Goal: Transaction & Acquisition: Download file/media

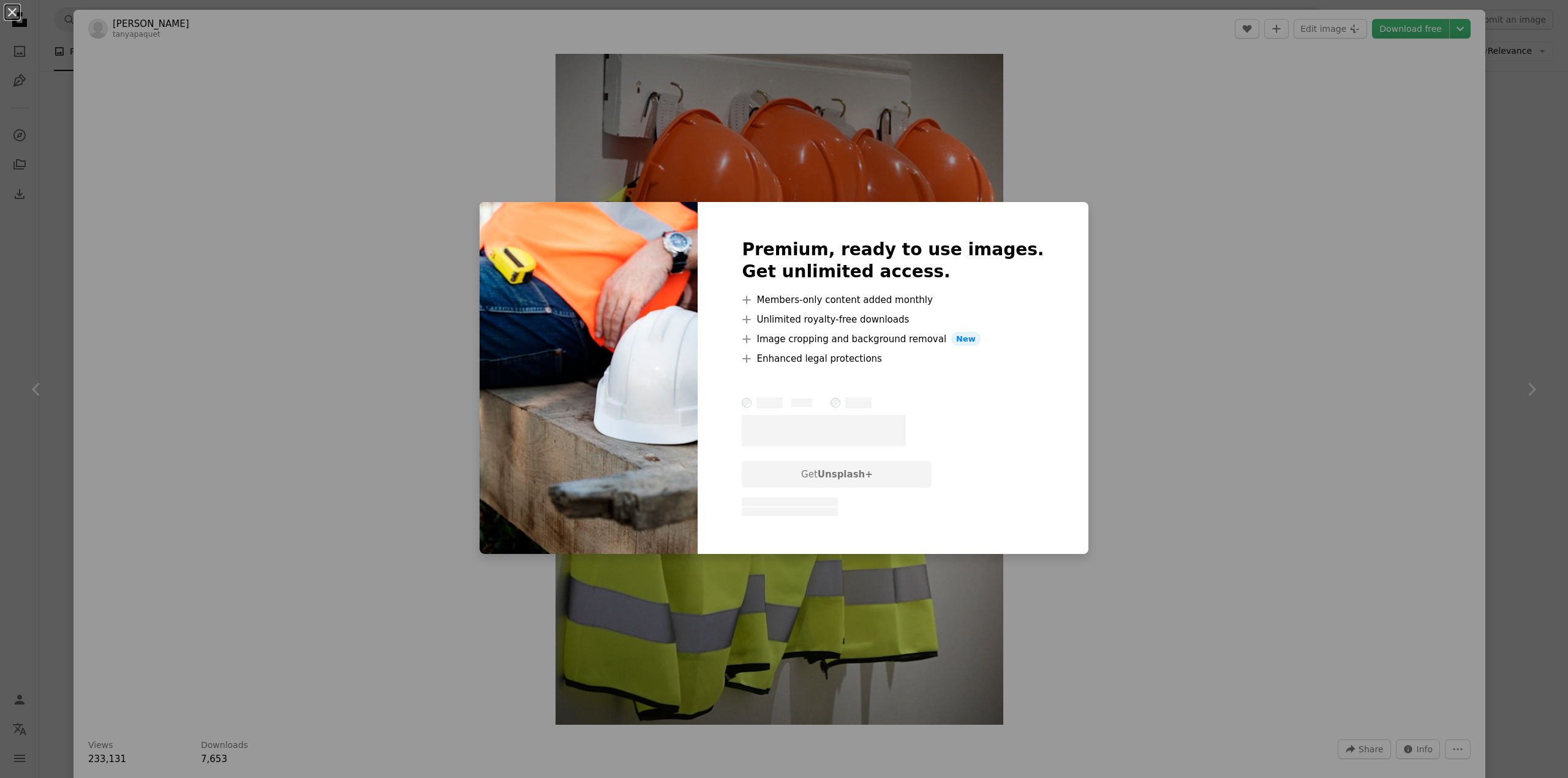
scroll to position [2265, 0]
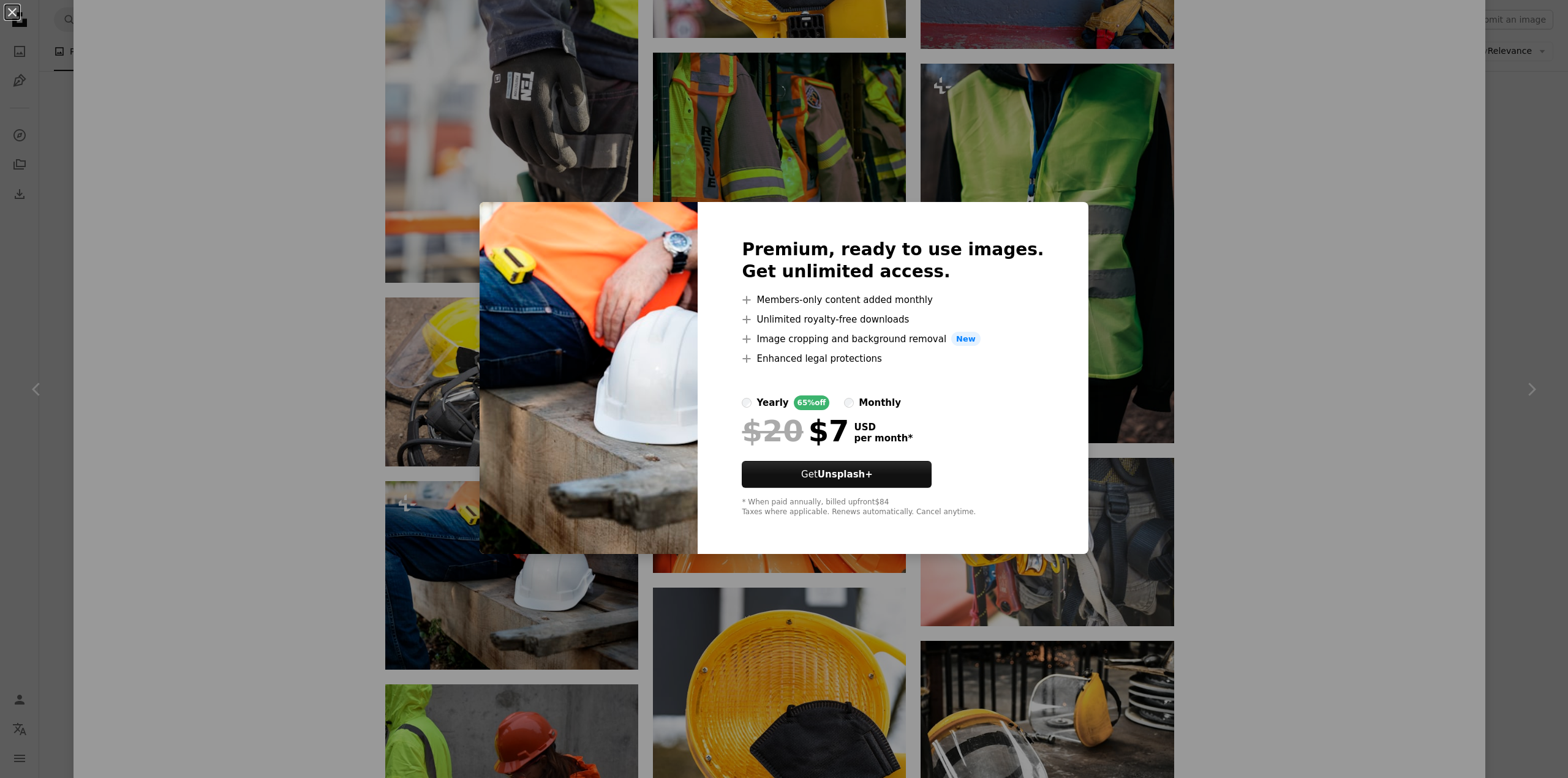
click at [1266, 446] on div "An X shape Premium, ready to use images. Get unlimited access. A plus sign Memb…" at bounding box center [784, 389] width 1568 height 778
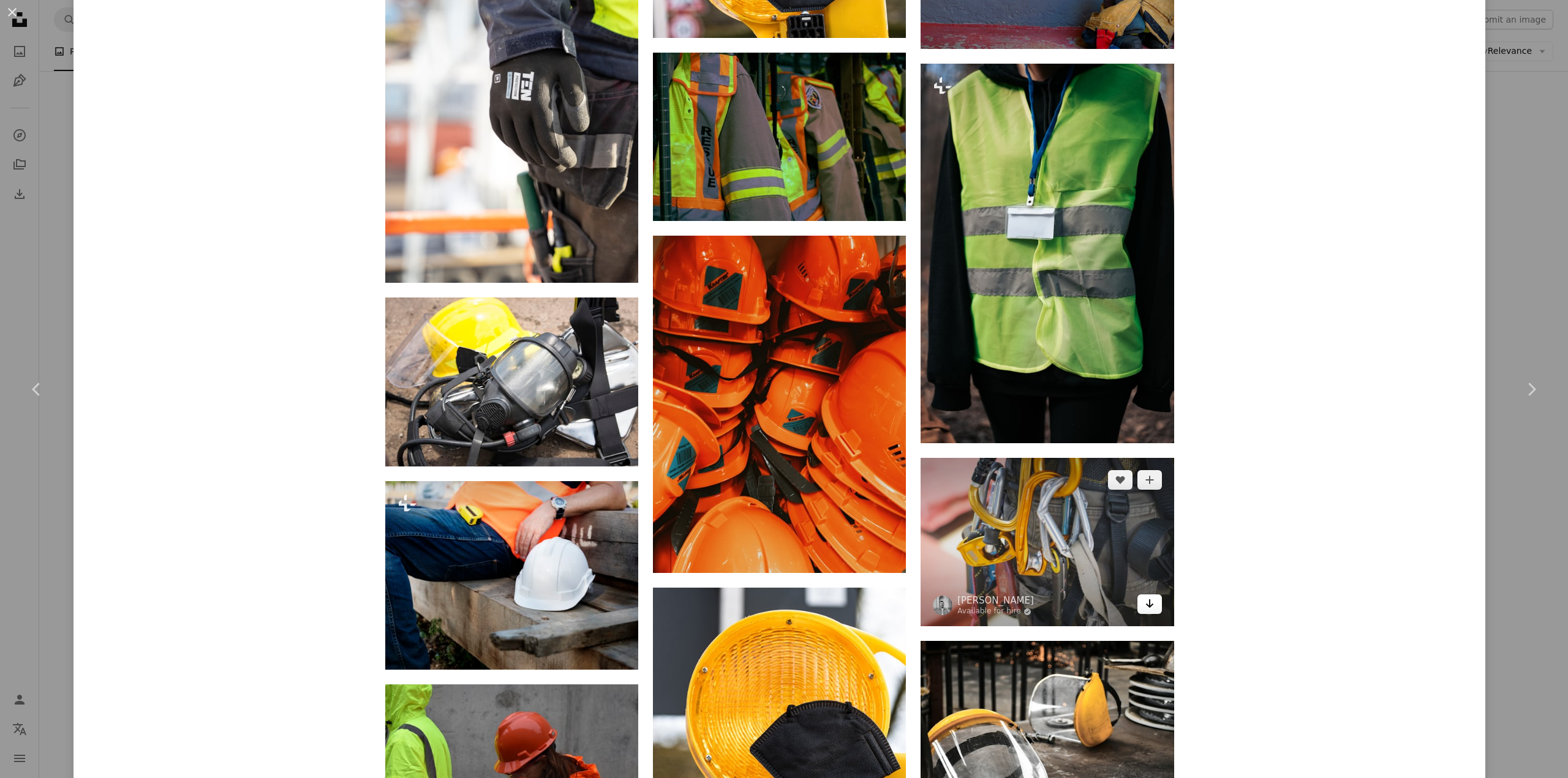
click at [1145, 600] on icon "Arrow pointing down" at bounding box center [1150, 604] width 9 height 15
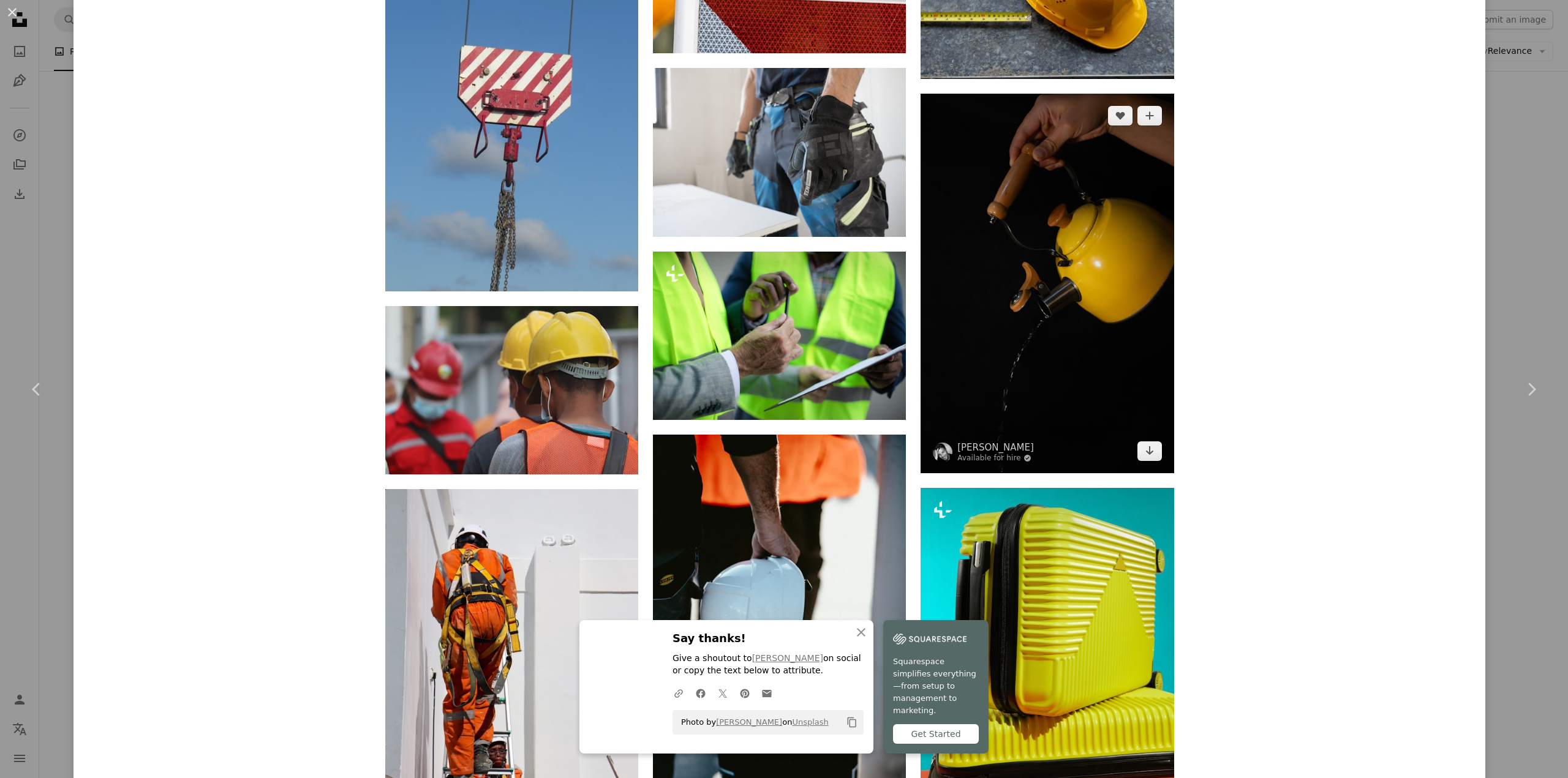
scroll to position [3184, 0]
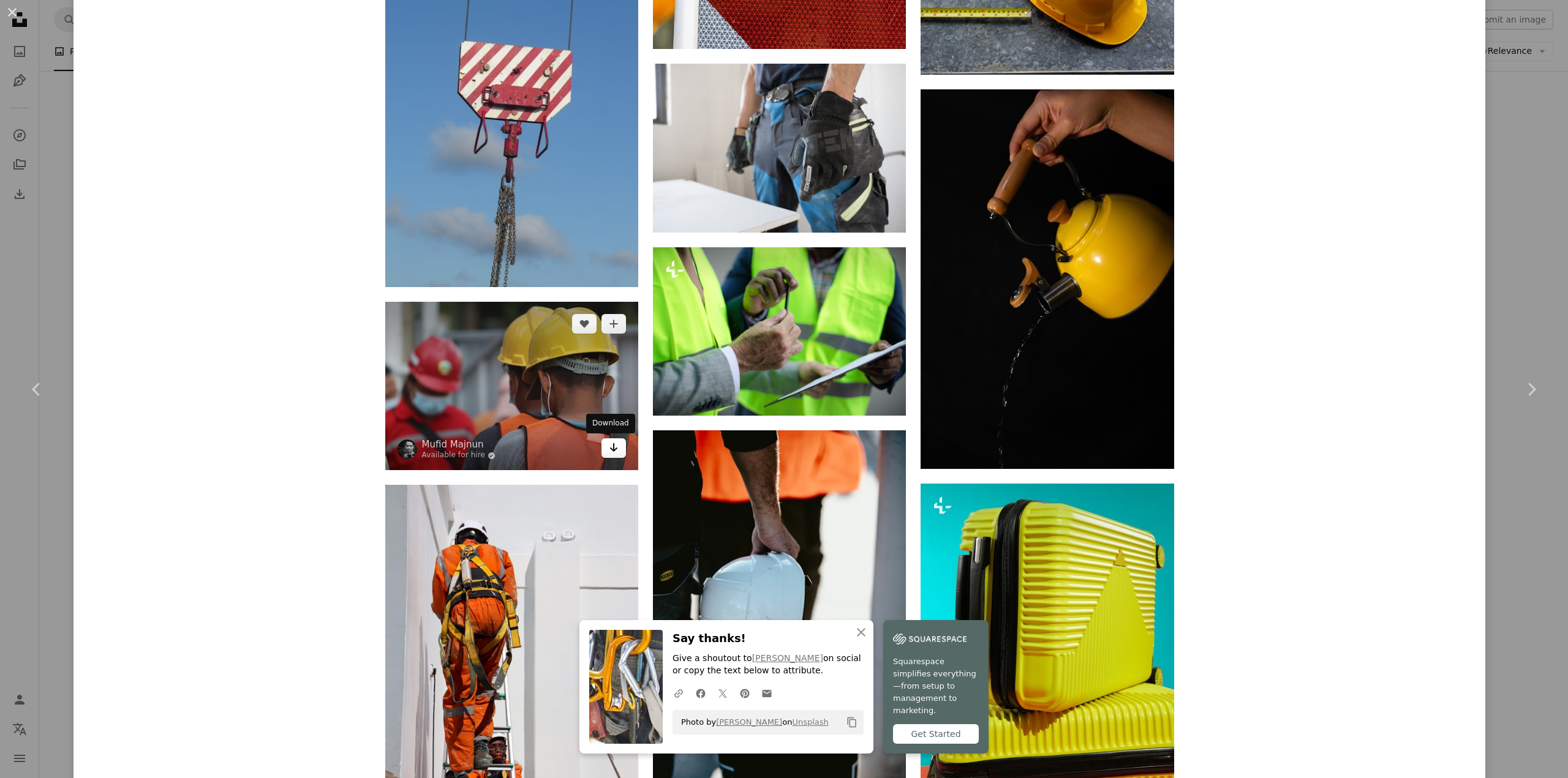
click at [609, 450] on icon "Arrow pointing down" at bounding box center [613, 447] width 9 height 15
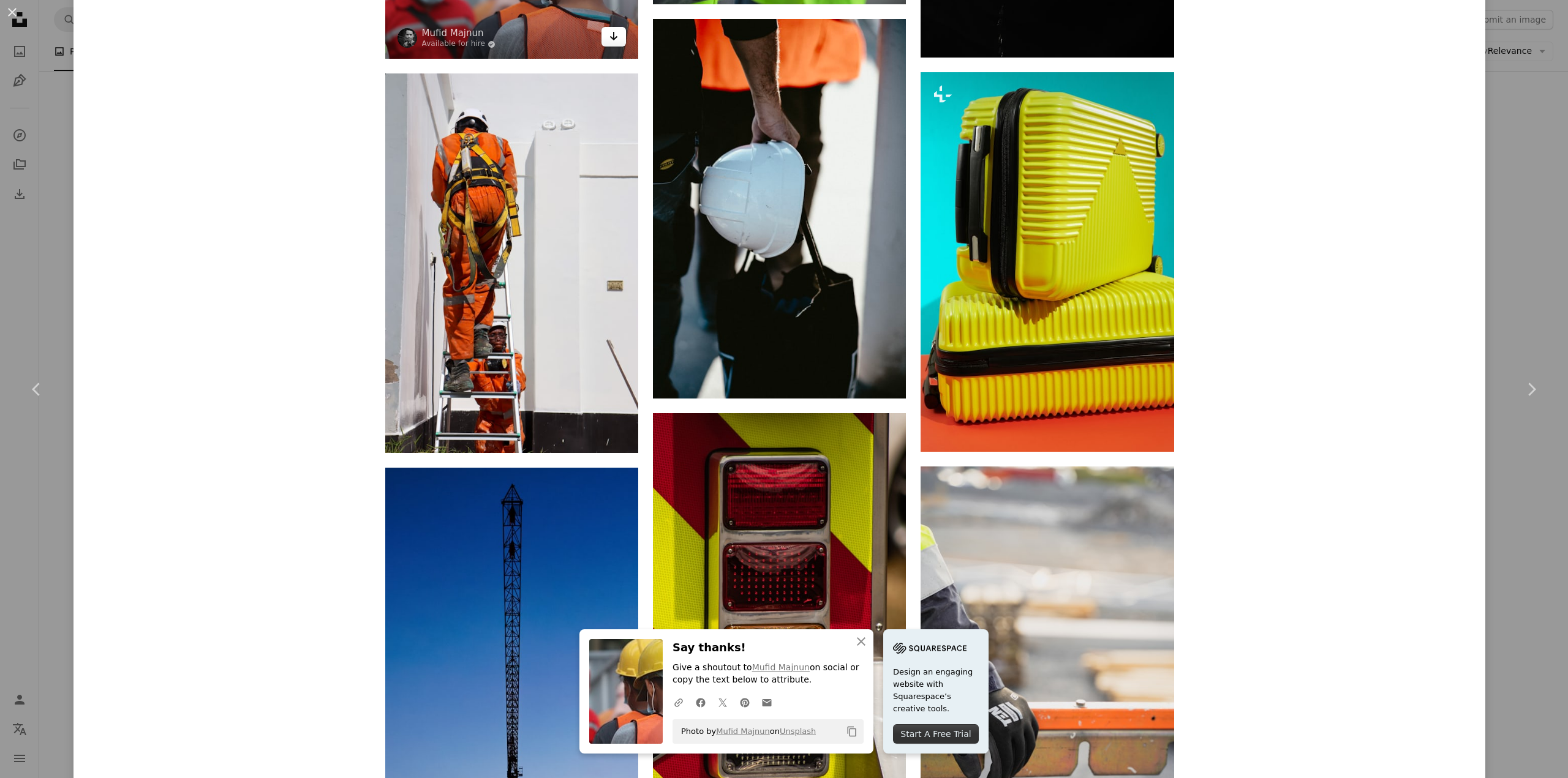
scroll to position [3612, 0]
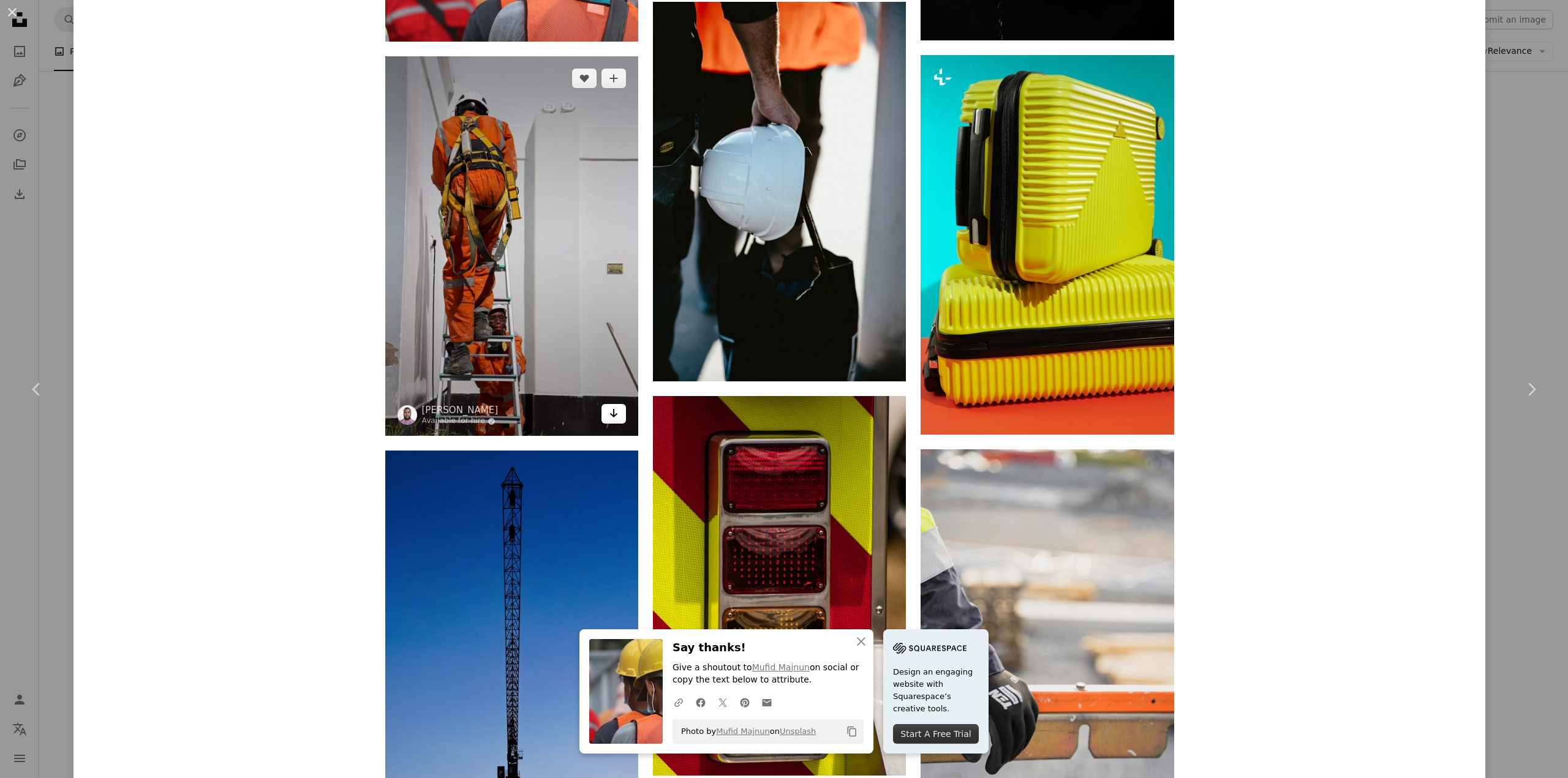
click at [612, 415] on icon "Download" at bounding box center [613, 413] width 8 height 8
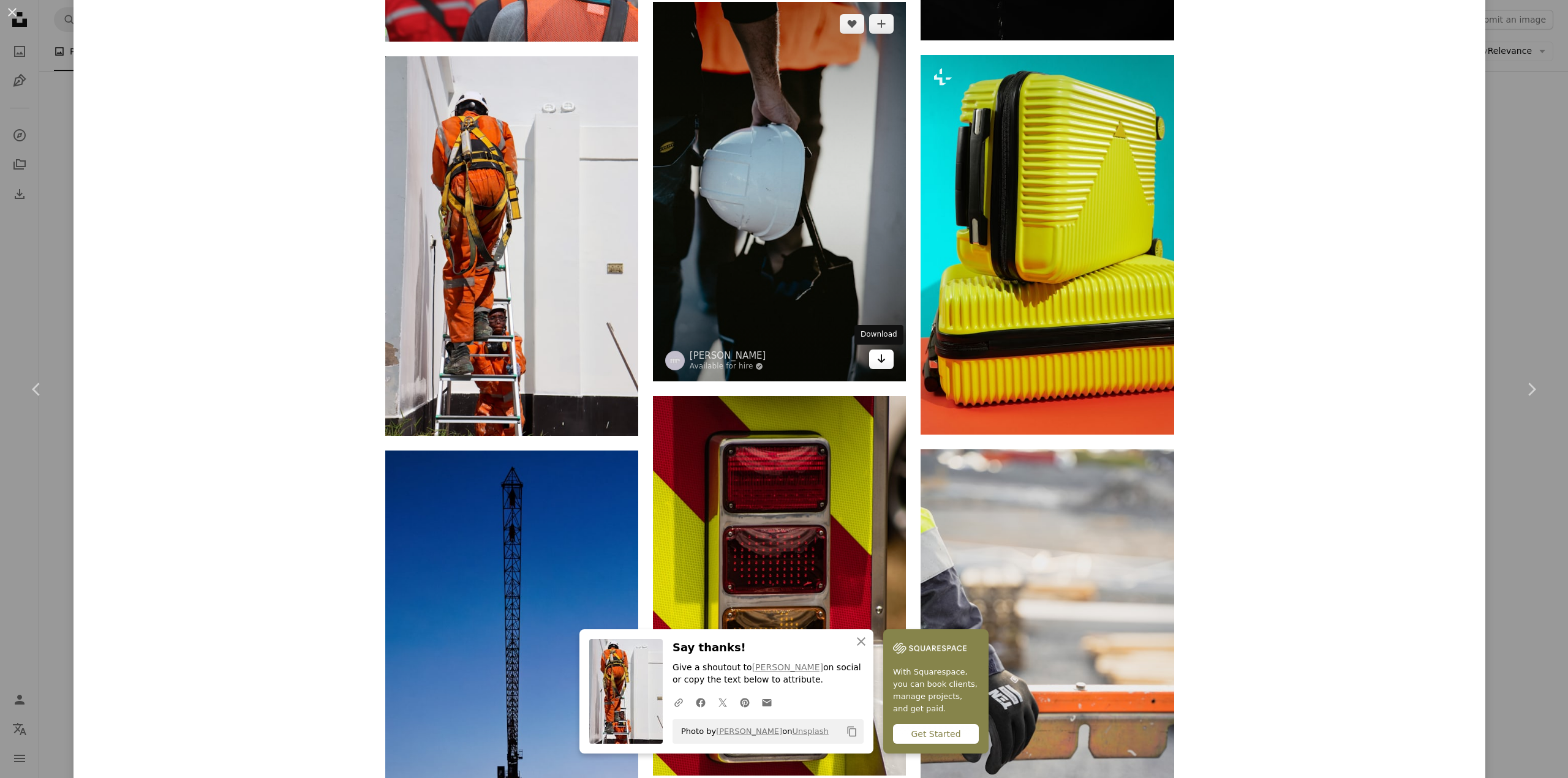
click at [876, 365] on icon "Arrow pointing down" at bounding box center [881, 359] width 9 height 15
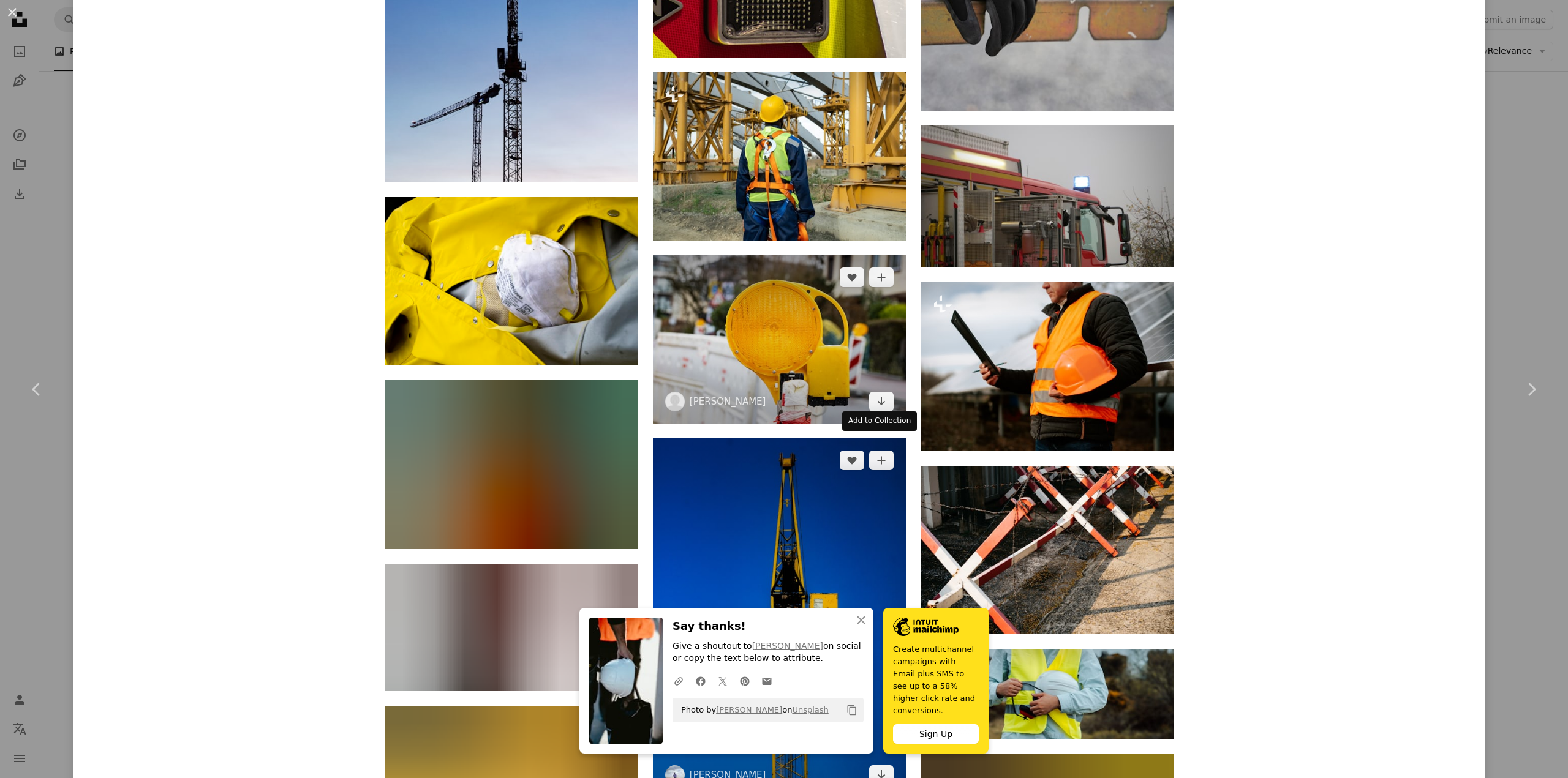
scroll to position [4347, 0]
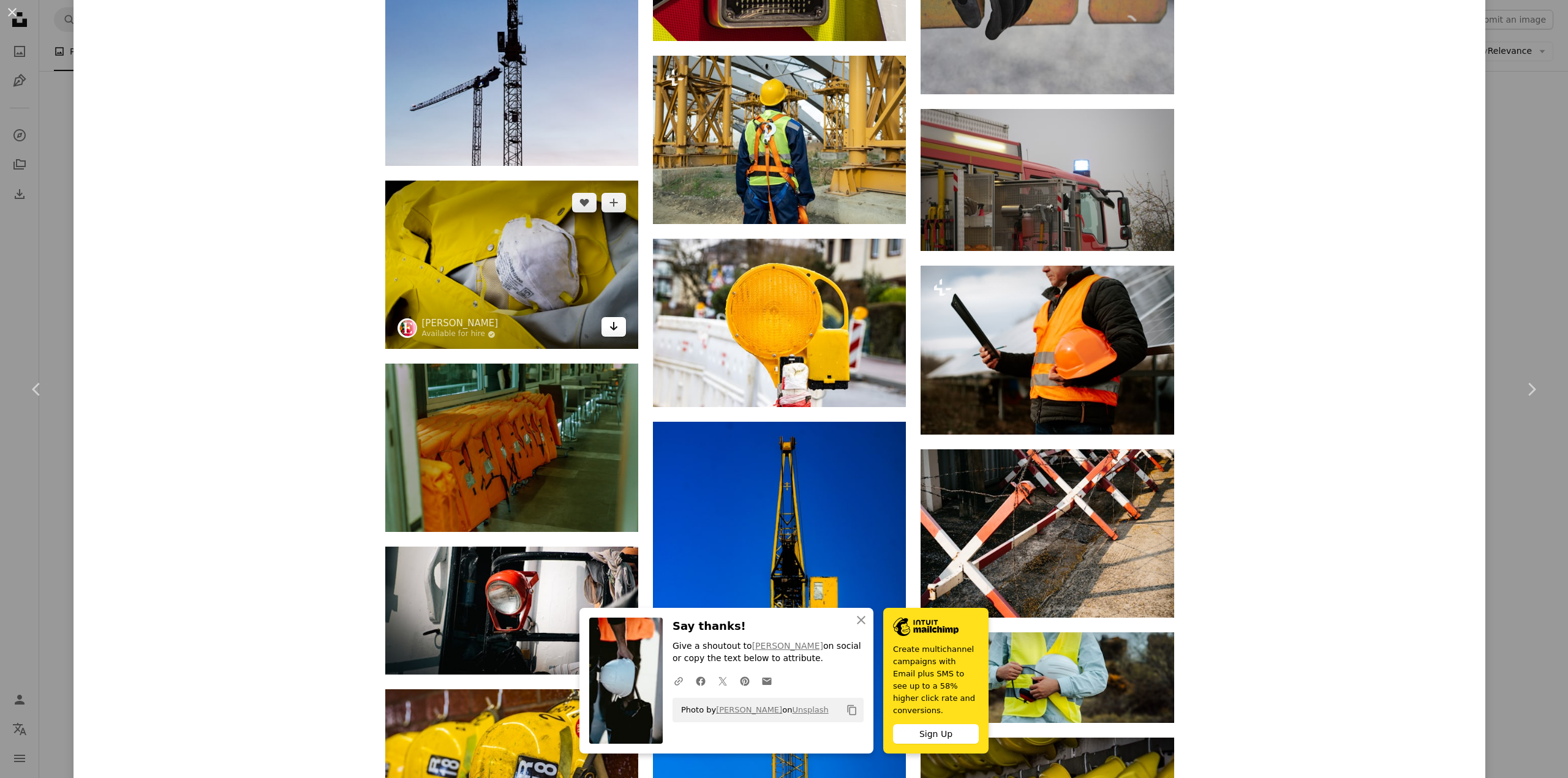
click at [613, 329] on icon "Arrow pointing down" at bounding box center [613, 327] width 9 height 15
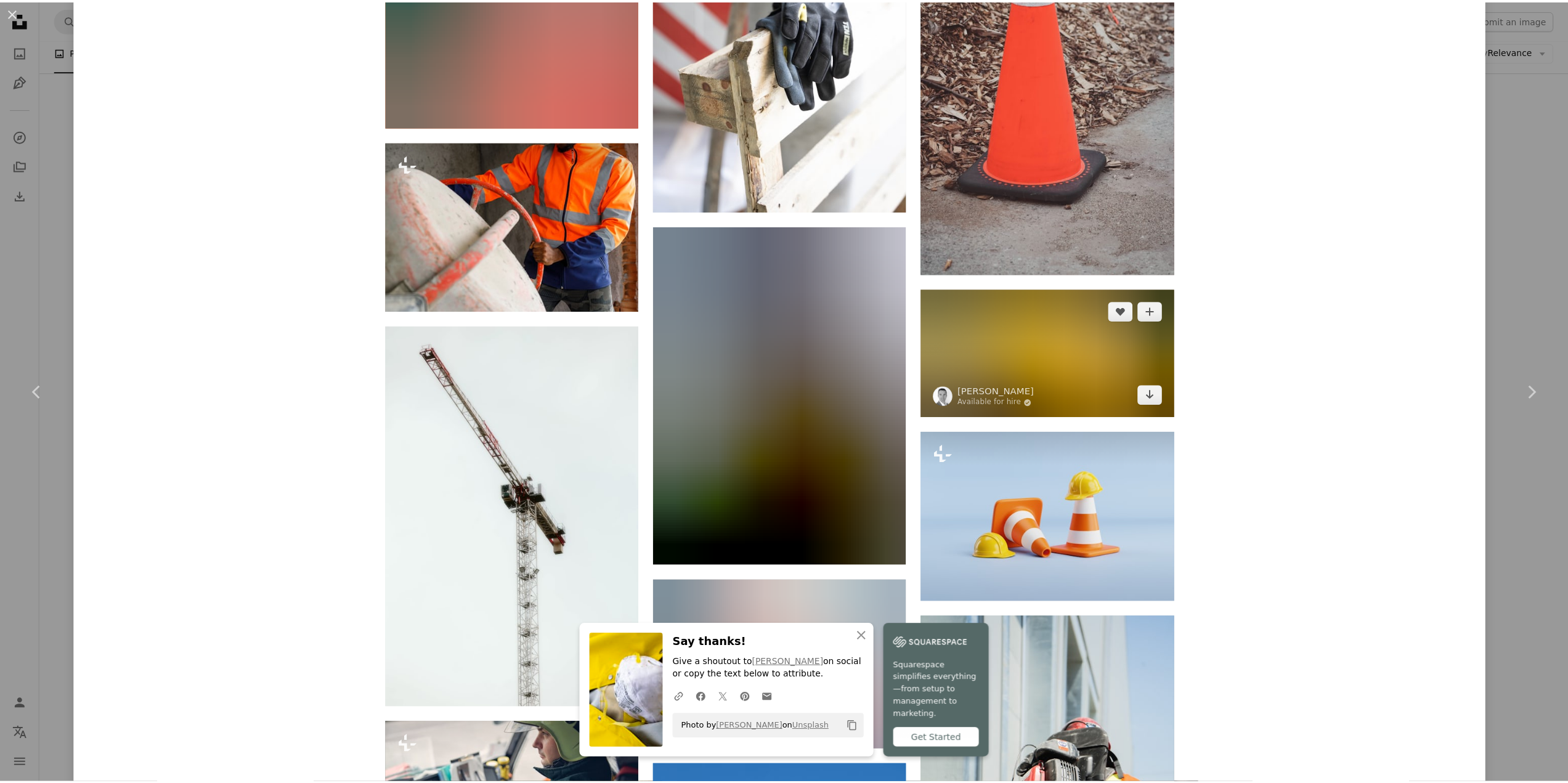
scroll to position [10720, 0]
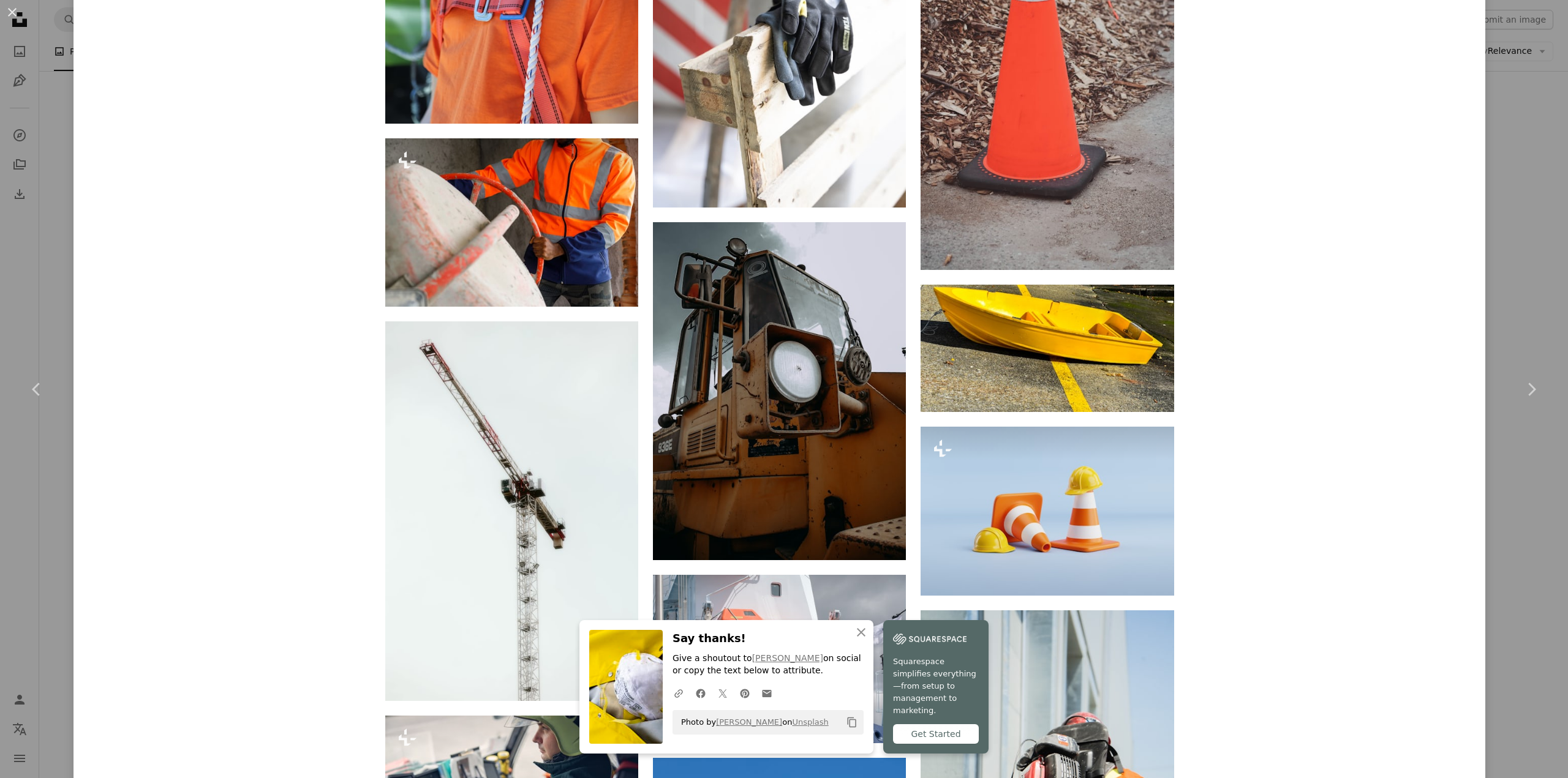
click at [46, 117] on div "An X shape Chevron left Chevron right An X shape Close Say thanks! Give a shout…" at bounding box center [784, 389] width 1568 height 778
